Goal: Check status: Check status

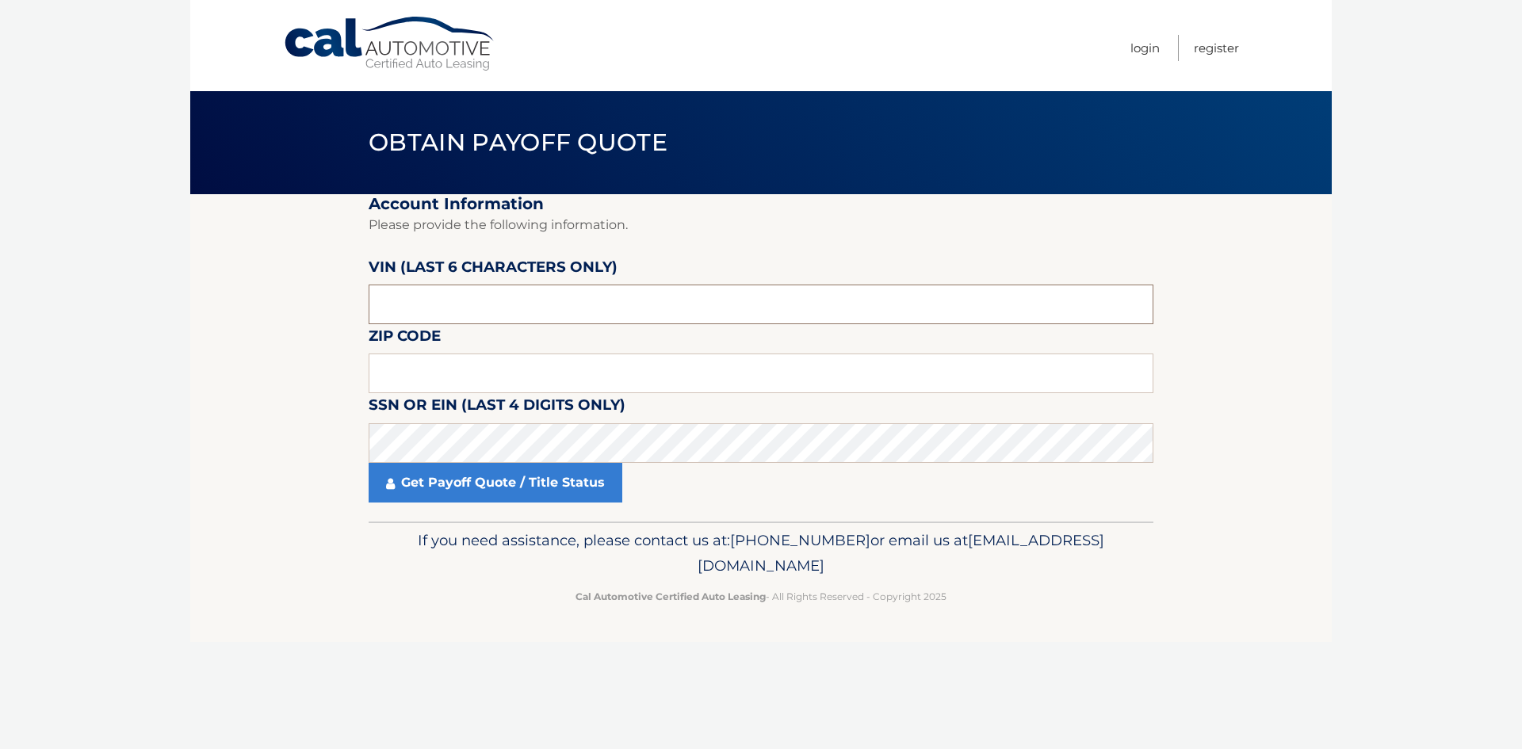
click at [554, 316] on input "text" at bounding box center [761, 305] width 785 height 40
paste input "KM8K2C"
type input "KM8K2C"
drag, startPoint x: 534, startPoint y: 307, endPoint x: 4, endPoint y: 270, distance: 530.9
click at [3, 305] on body "Cal Automotive Menu Login Register Obtain Payoff Quote" at bounding box center [761, 374] width 1522 height 749
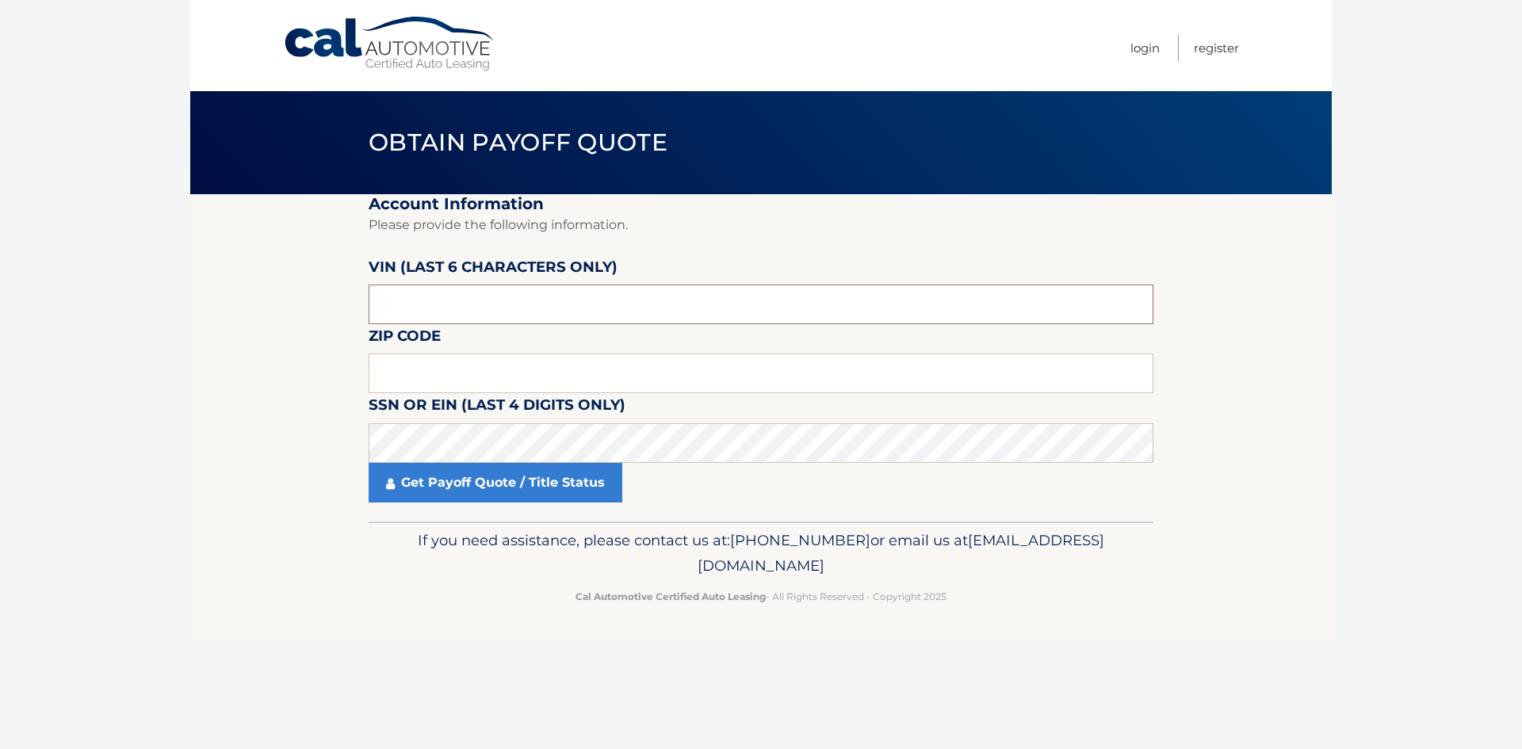
click at [678, 304] on input "text" at bounding box center [761, 305] width 785 height 40
paste input "997953"
type input "997953"
click at [671, 365] on input "text" at bounding box center [761, 374] width 785 height 40
paste input "10990"
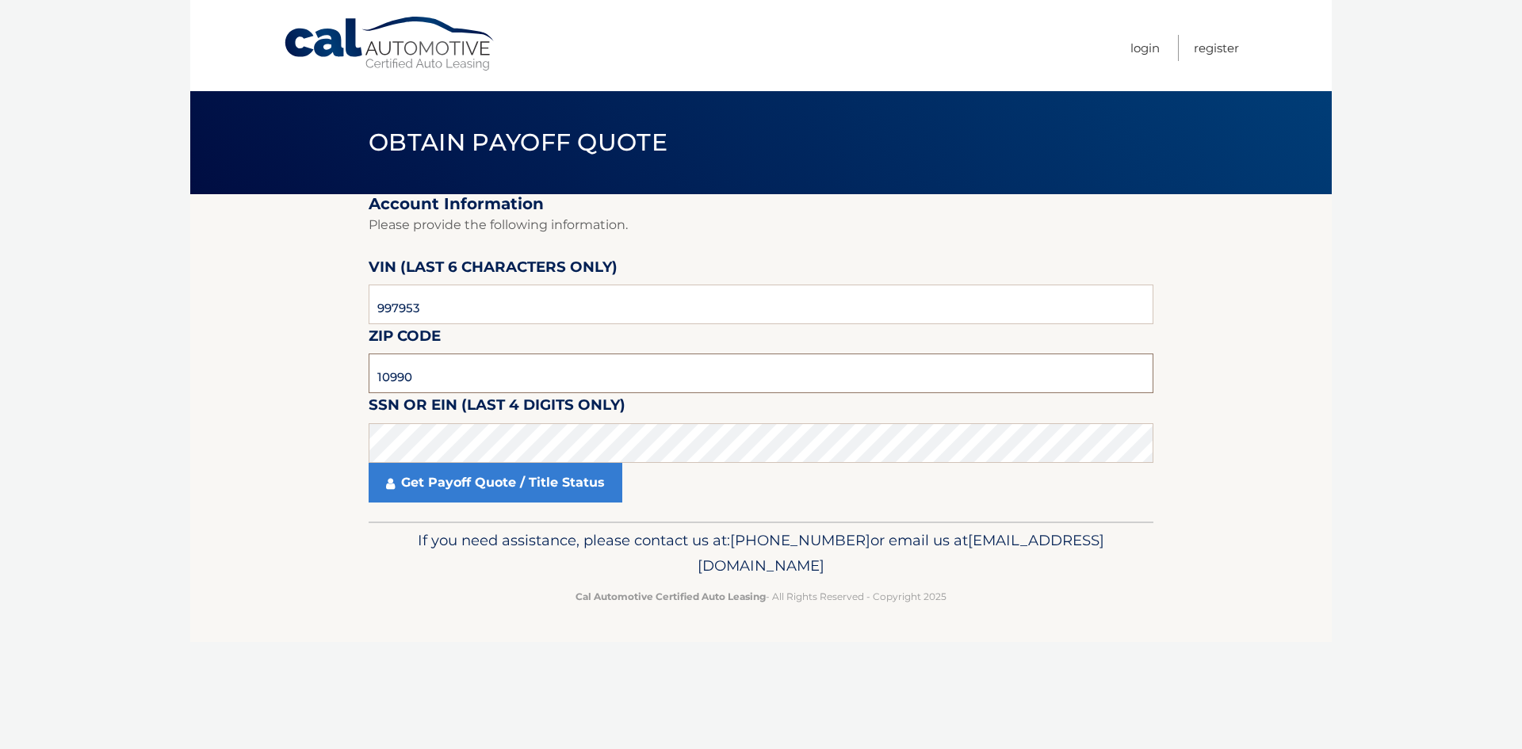
type input "10990"
click button "For Originating Dealer" at bounding box center [0, 0] width 0 height 0
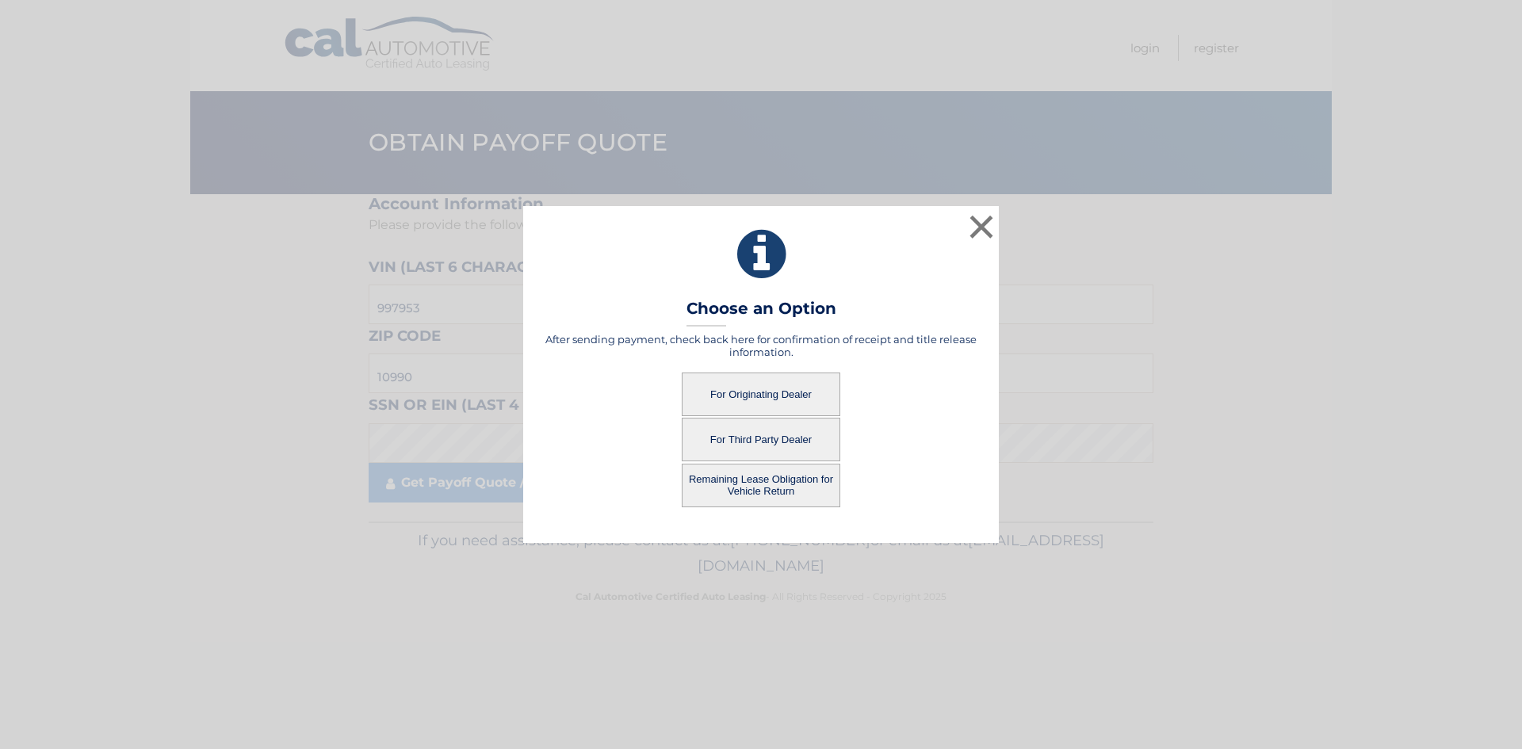
click at [816, 394] on button "For Originating Dealer" at bounding box center [761, 395] width 159 height 44
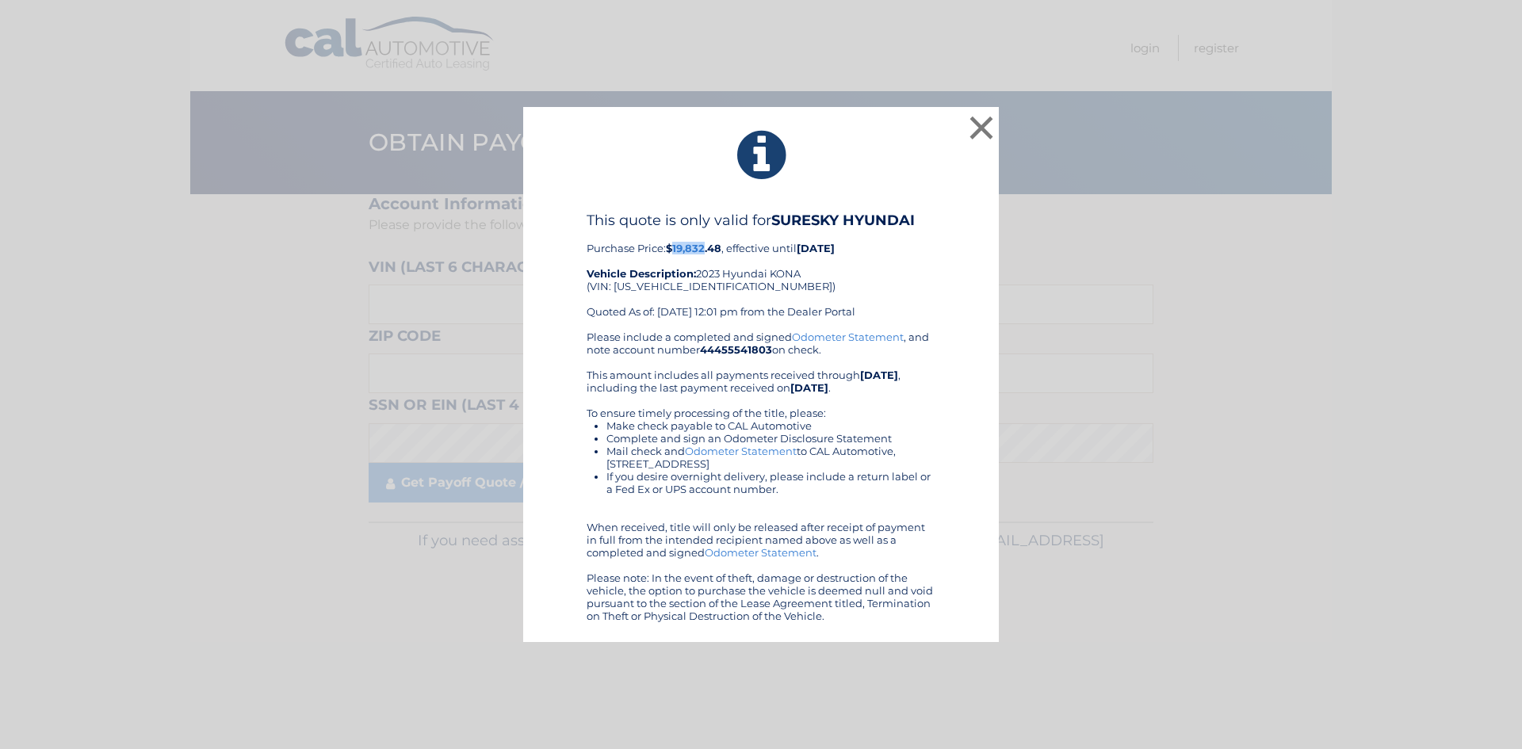
drag, startPoint x: 675, startPoint y: 250, endPoint x: 713, endPoint y: 247, distance: 37.3
click at [710, 248] on b "$19,832.48" at bounding box center [693, 248] width 55 height 13
copy b "19,832."
click at [900, 285] on div "This quote is only valid for SURESKY HYUNDAI Purchase Price: $19,832.48 , effec…" at bounding box center [761, 271] width 349 height 119
click at [981, 132] on button "×" at bounding box center [982, 128] width 32 height 32
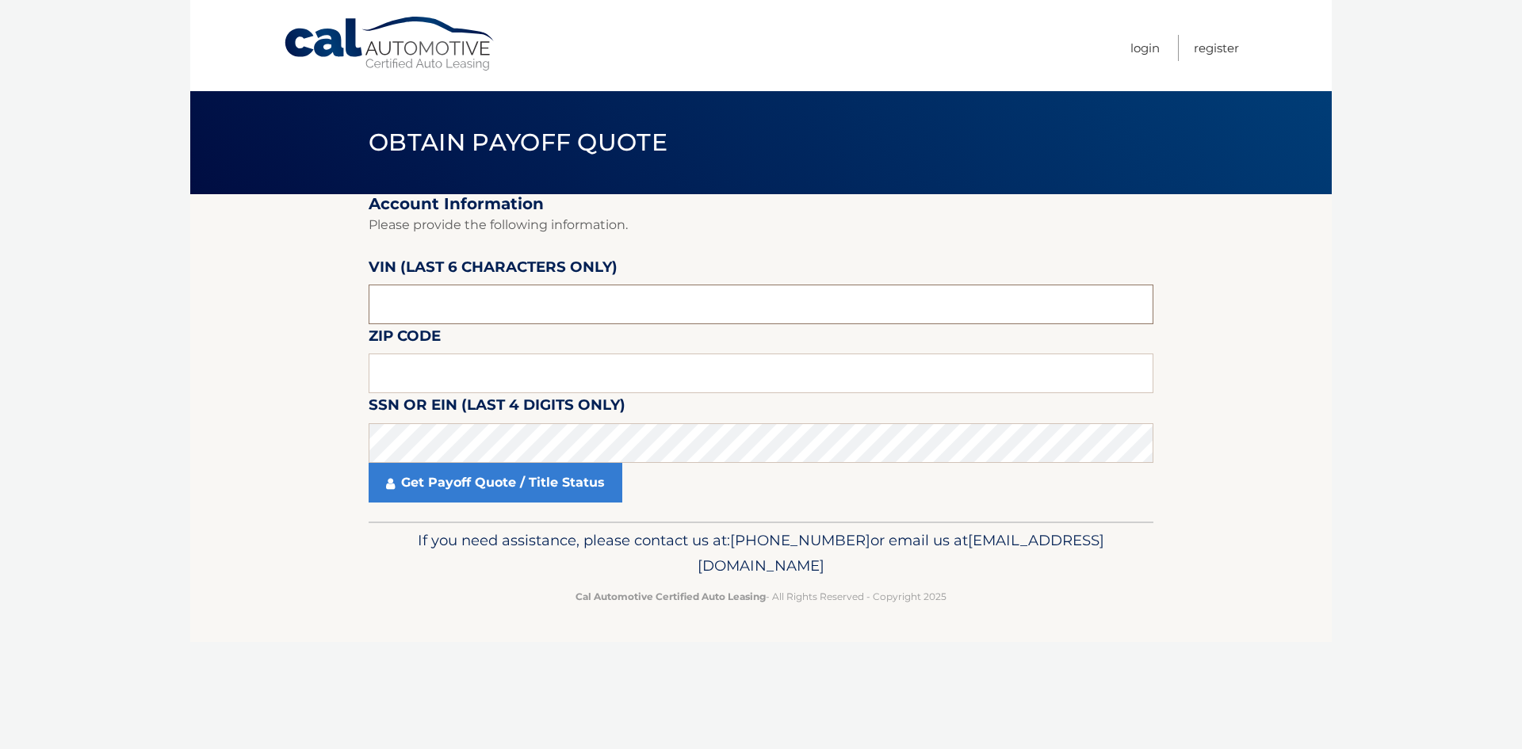
click at [531, 316] on input "text" at bounding box center [761, 305] width 785 height 40
paste input "962943"
type input "962943"
click at [765, 377] on input "text" at bounding box center [761, 374] width 785 height 40
paste input "10990"
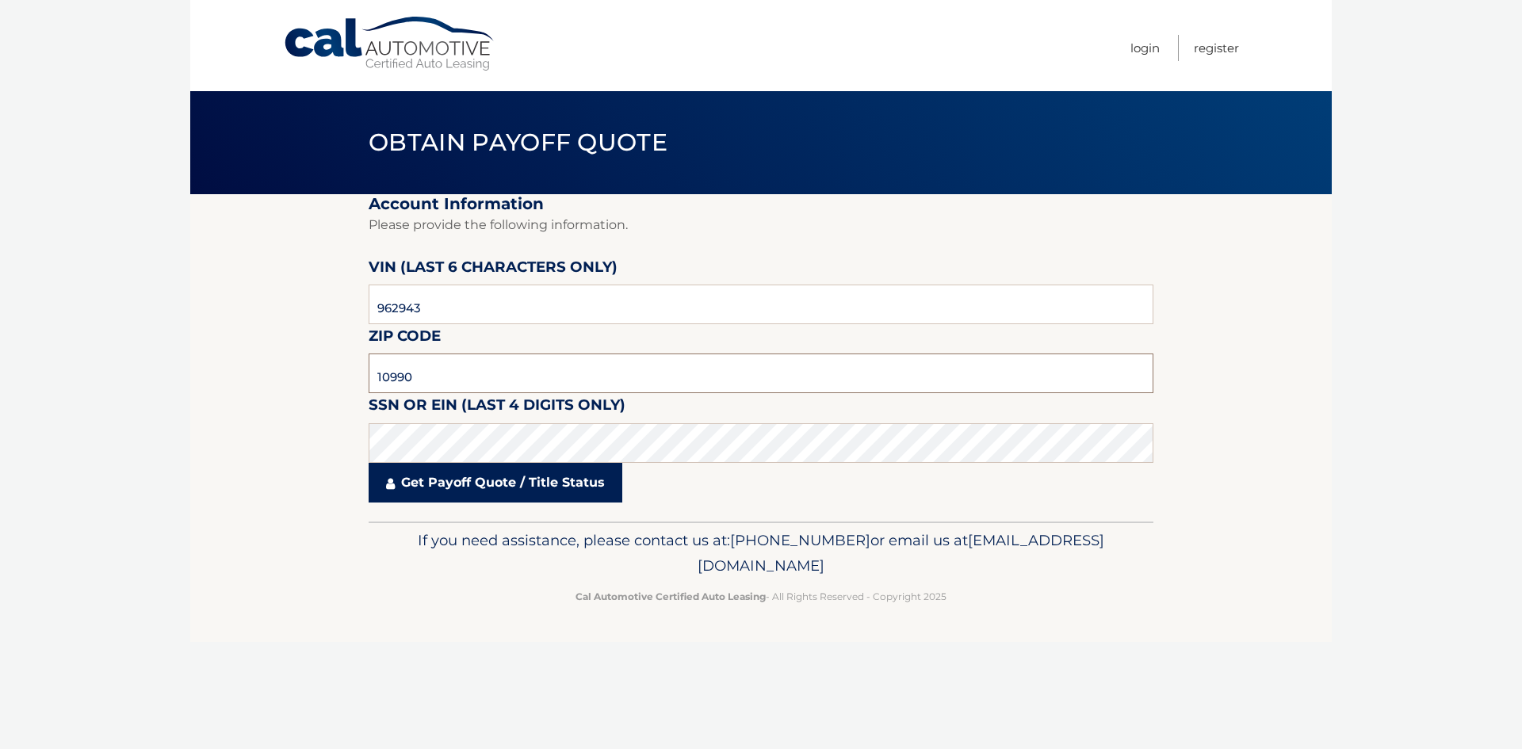
type input "10990"
click at [528, 488] on link "Get Payoff Quote / Title Status" at bounding box center [496, 483] width 254 height 40
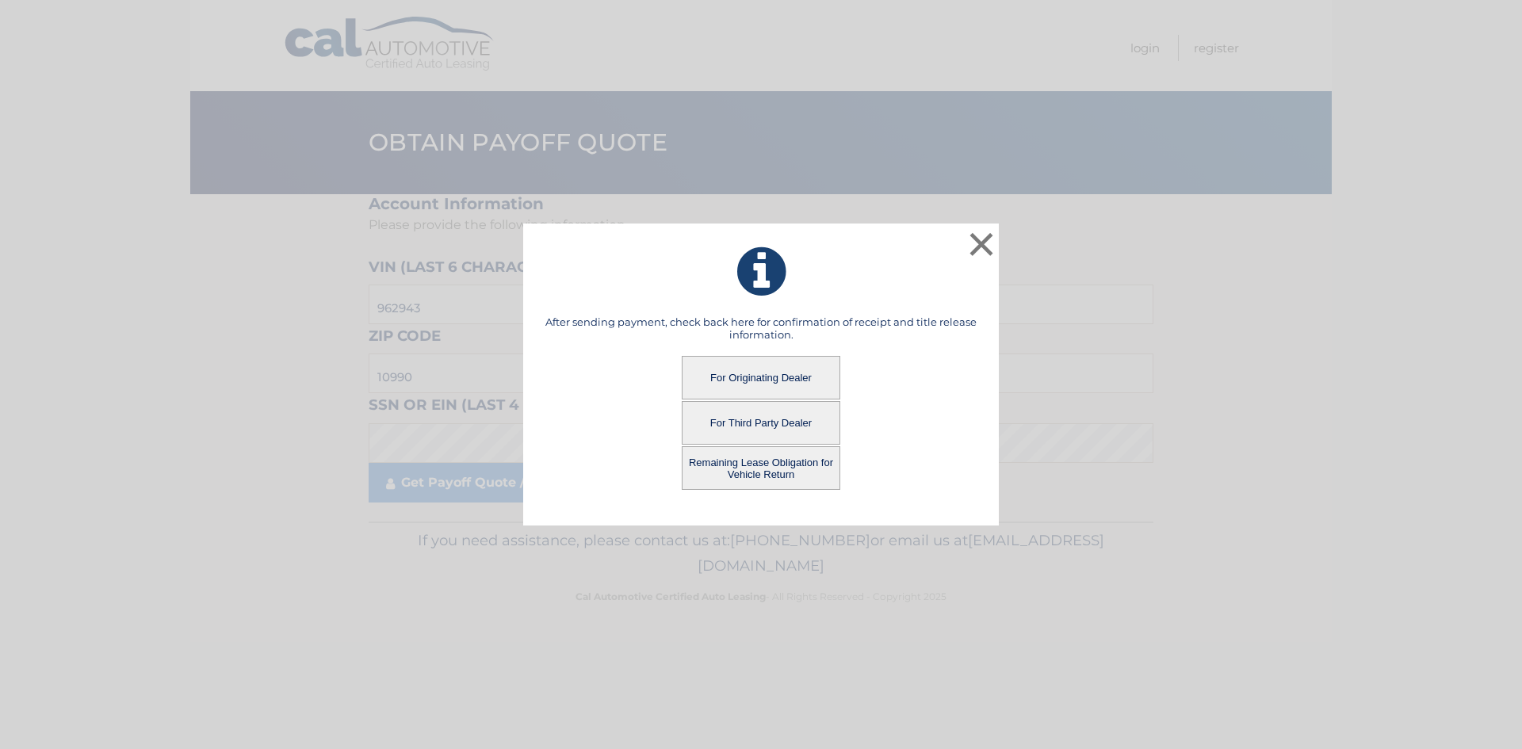
click at [819, 380] on button "For Originating Dealer" at bounding box center [761, 378] width 159 height 44
click at [809, 378] on button "For Originating Dealer" at bounding box center [761, 378] width 159 height 44
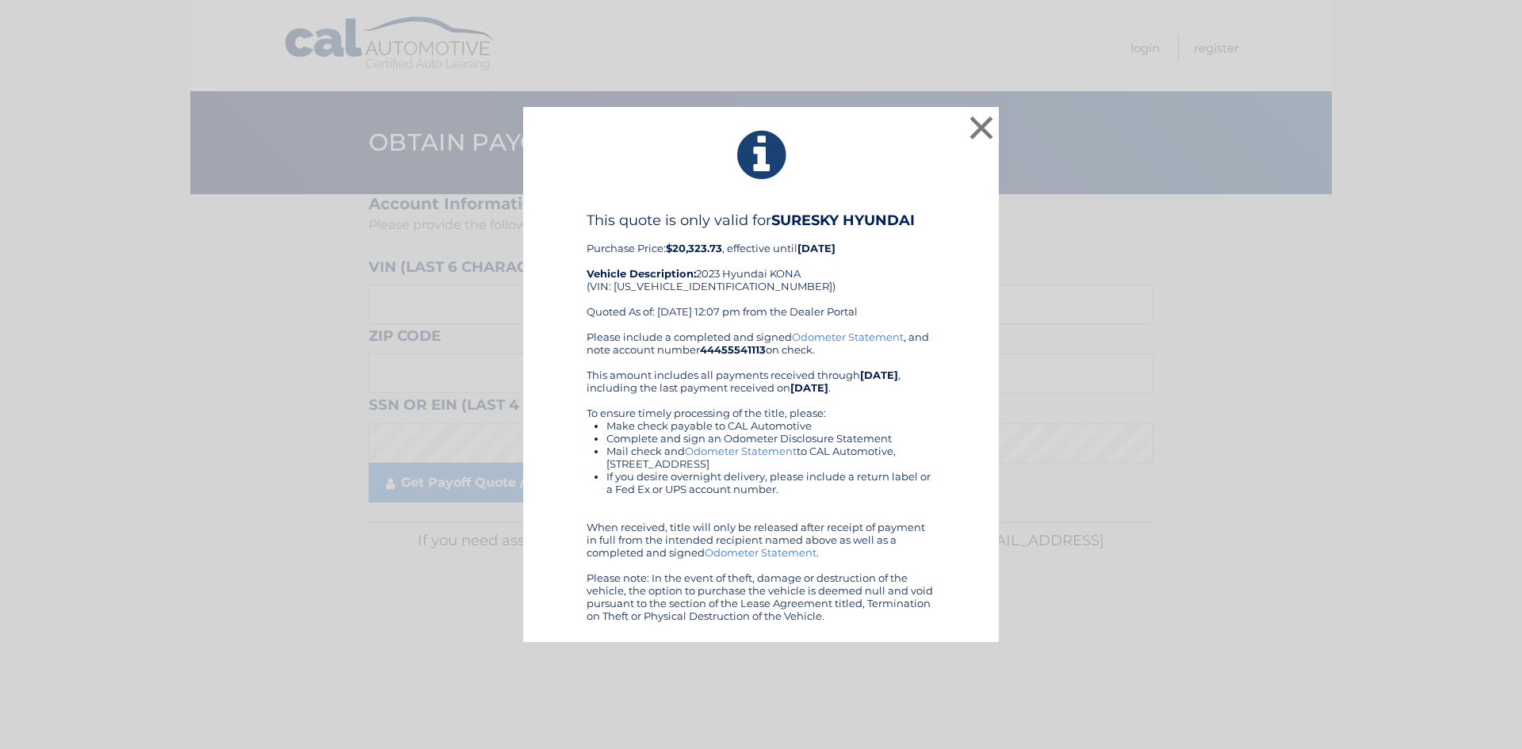
click at [928, 239] on div "This quote is only valid for SURESKY HYUNDAI Purchase Price: $20,323.73 , effec…" at bounding box center [761, 271] width 349 height 119
